Goal: Find specific page/section: Find specific page/section

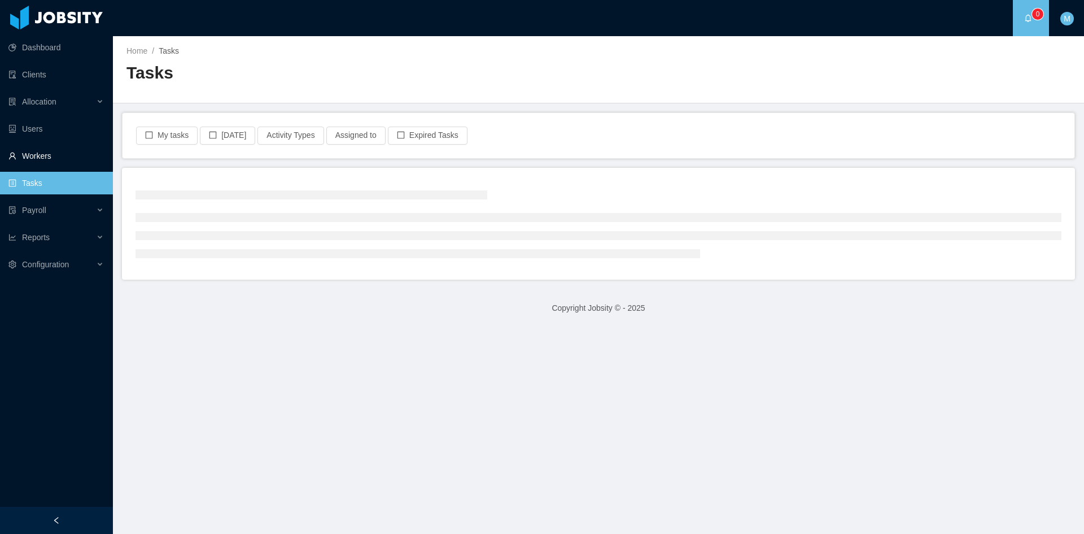
click at [44, 159] on link "Workers" at bounding box center [55, 156] width 95 height 23
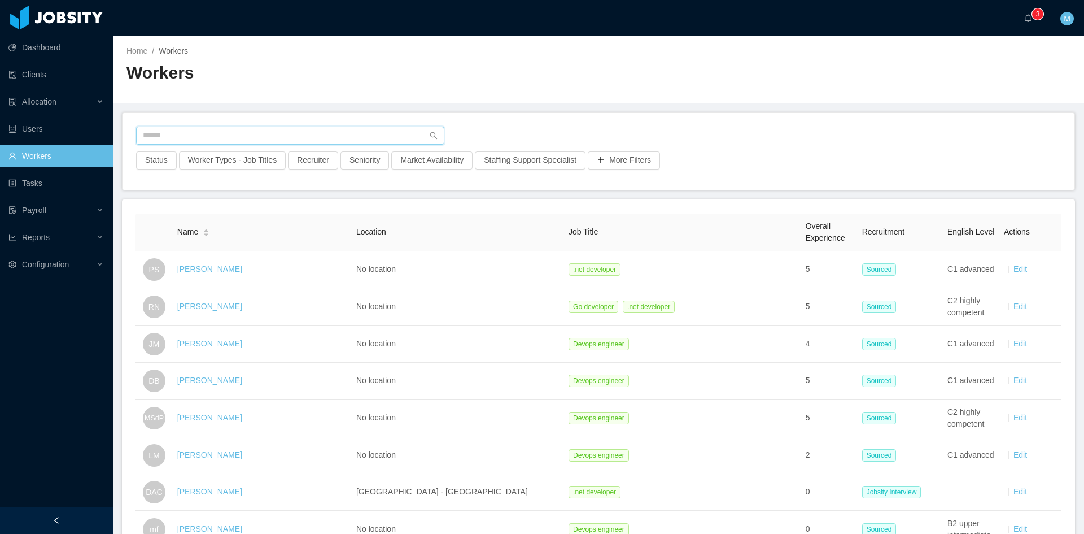
click at [214, 143] on input "text" at bounding box center [290, 135] width 308 height 18
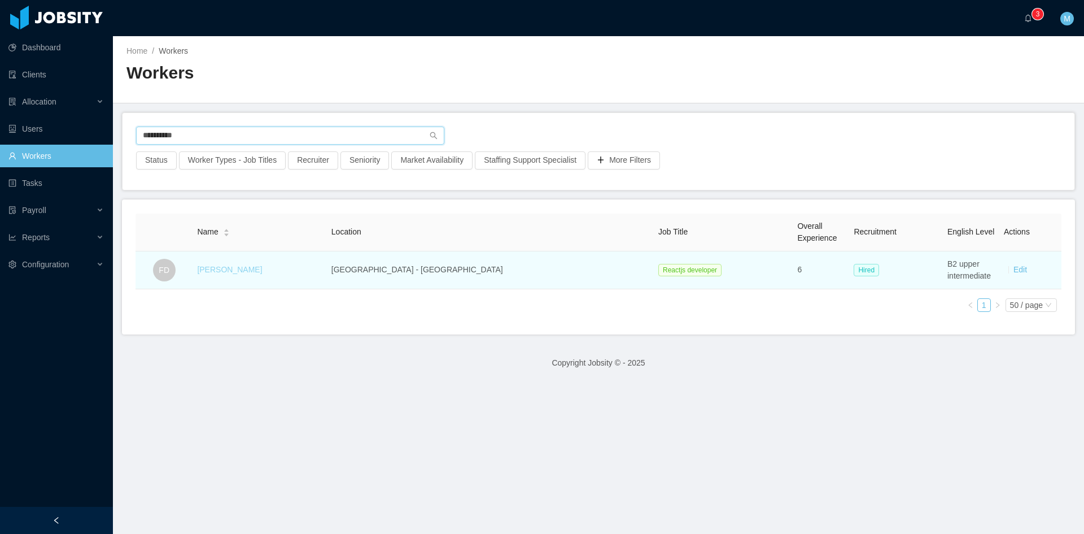
type input "**********"
click at [250, 270] on link "[PERSON_NAME]" at bounding box center [229, 269] width 65 height 9
